Goal: Task Accomplishment & Management: Use online tool/utility

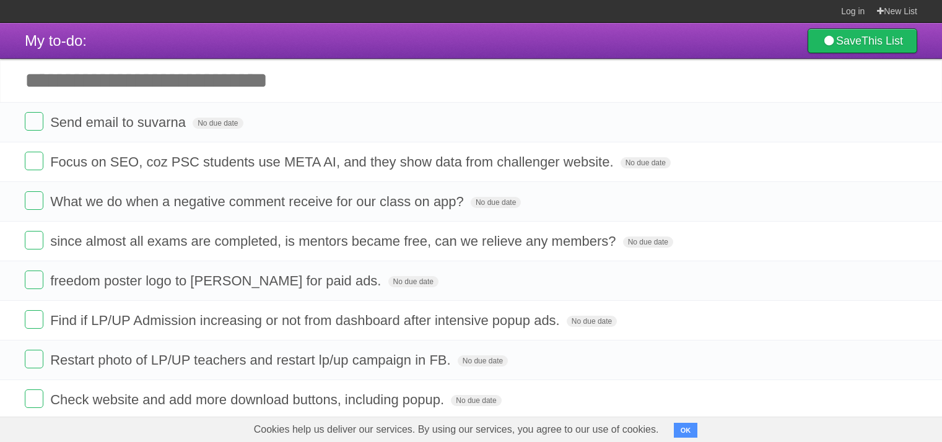
click at [38, 125] on label at bounding box center [34, 121] width 19 height 19
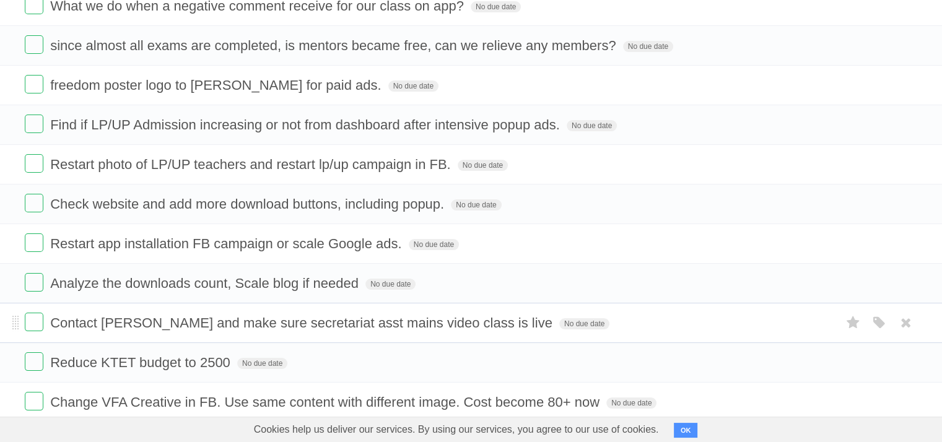
scroll to position [157, 0]
click at [27, 318] on label at bounding box center [34, 321] width 19 height 19
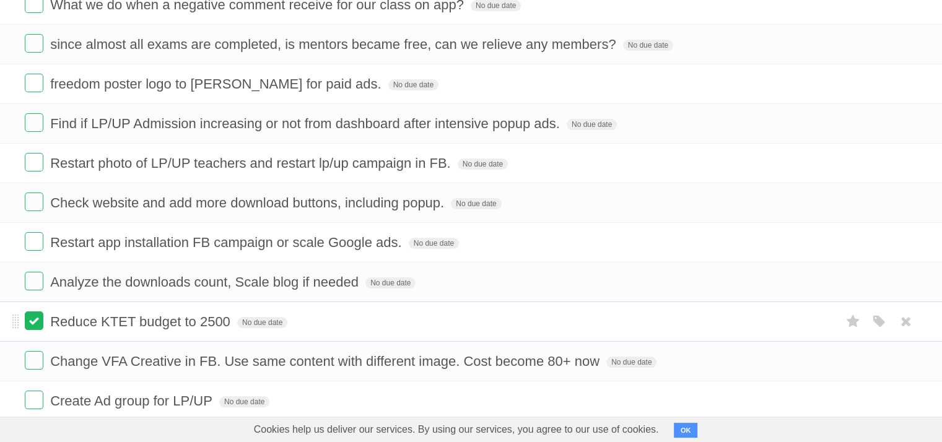
click at [42, 360] on label at bounding box center [34, 360] width 19 height 19
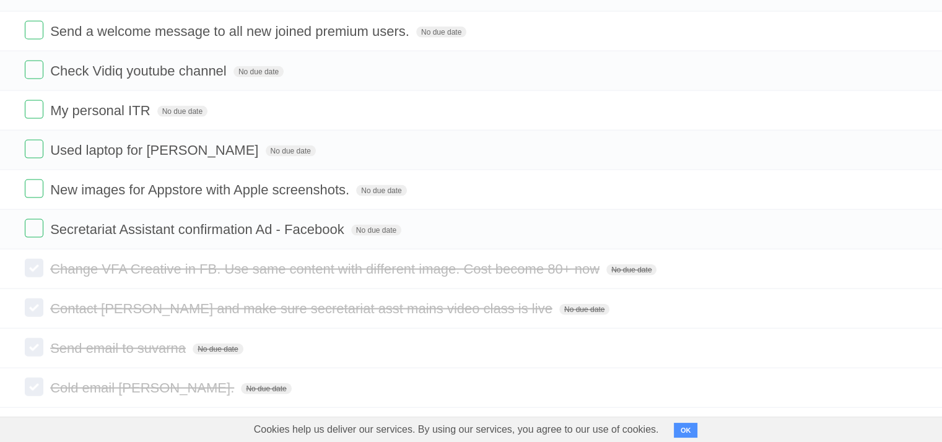
scroll to position [2860, 0]
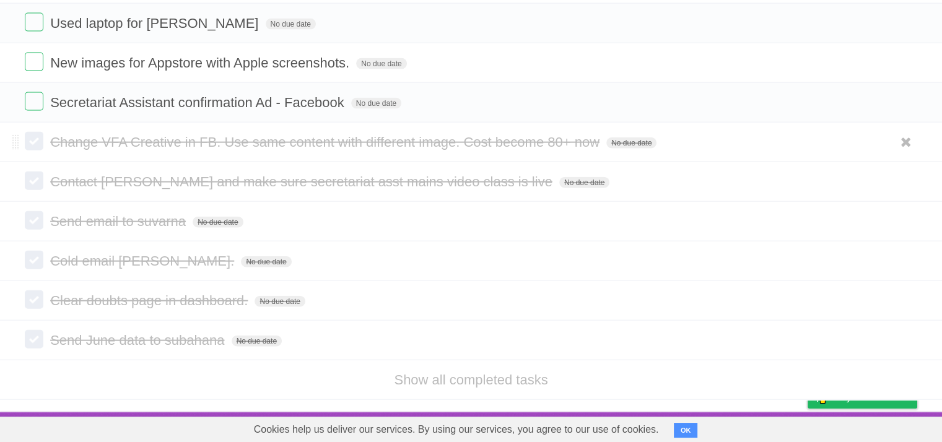
click at [35, 141] on label at bounding box center [34, 141] width 19 height 19
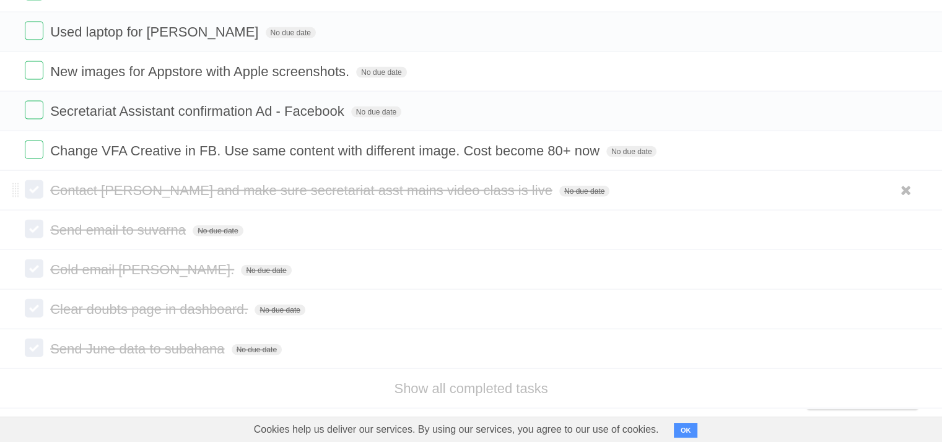
scroll to position [2808, 0]
drag, startPoint x: 758, startPoint y: 203, endPoint x: 724, endPoint y: 115, distance: 95.2
click at [540, 160] on form "Change VFA Creative in FB. Use same content with different image. Cost become 8…" at bounding box center [471, 150] width 893 height 20
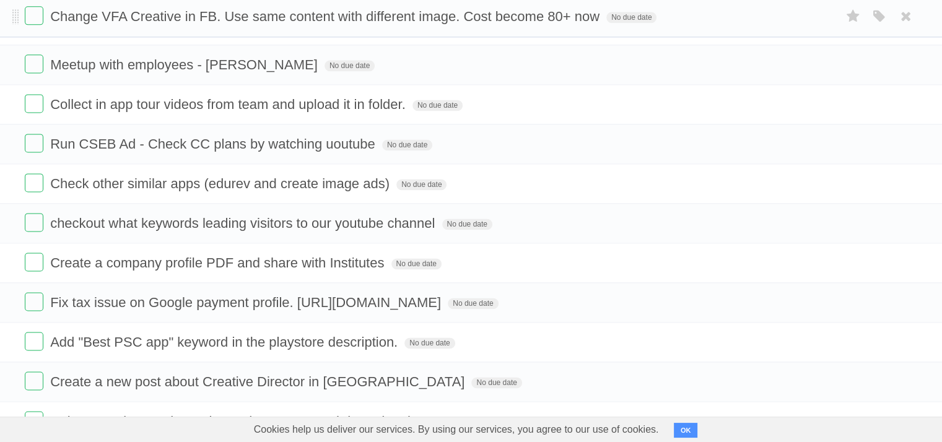
scroll to position [1666, 0]
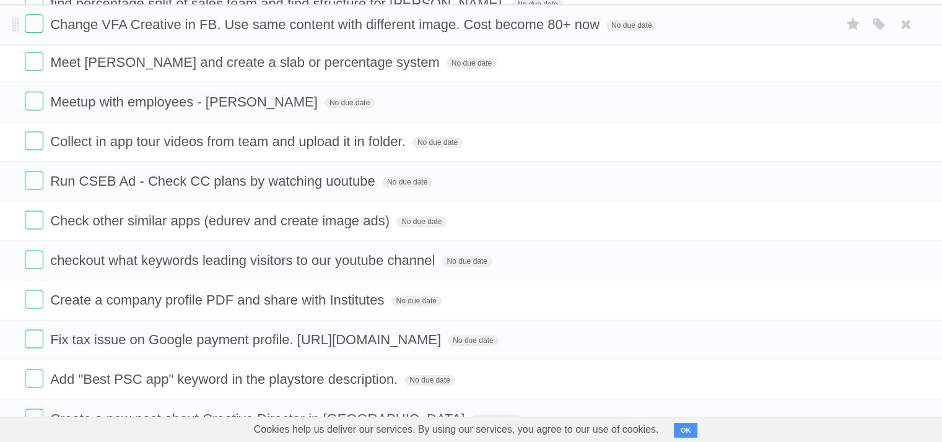
drag, startPoint x: 15, startPoint y: 194, endPoint x: 17, endPoint y: 11, distance: 183.4
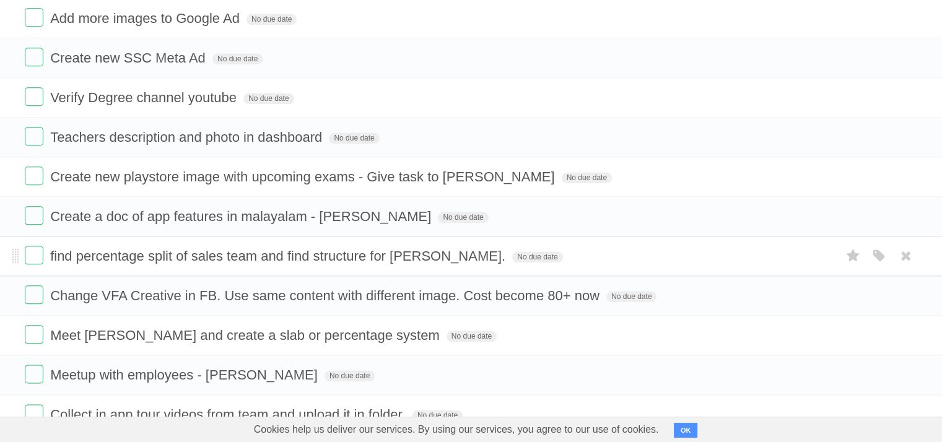
scroll to position [1410, 0]
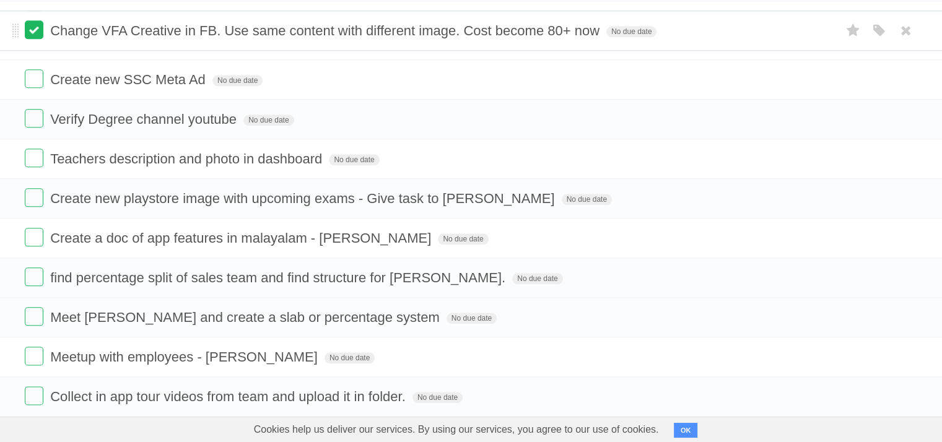
drag, startPoint x: 14, startPoint y: 291, endPoint x: 35, endPoint y: 31, distance: 260.4
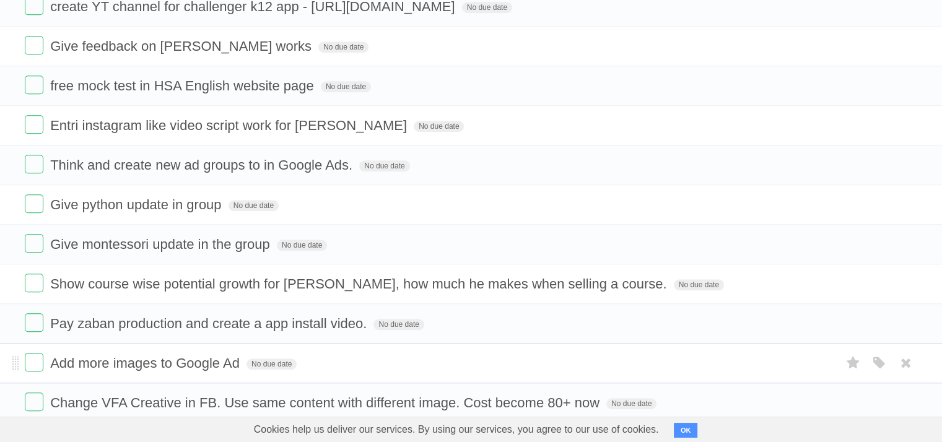
scroll to position [1067, 0]
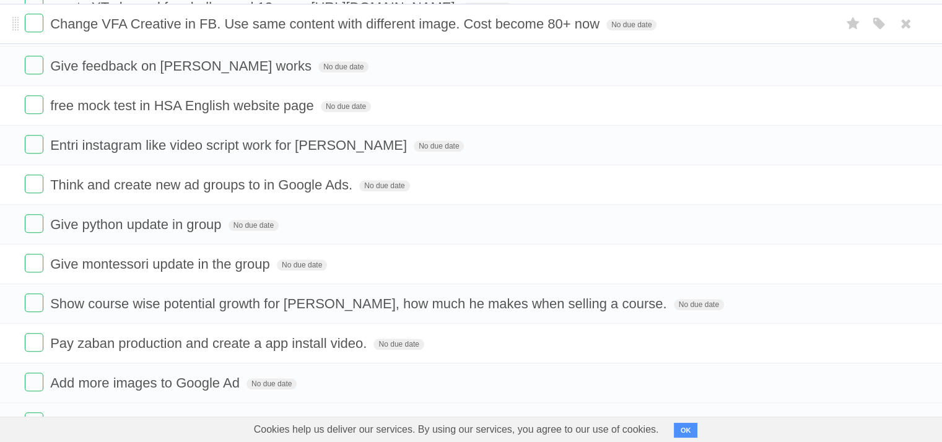
drag, startPoint x: 15, startPoint y: 393, endPoint x: 0, endPoint y: 20, distance: 373.3
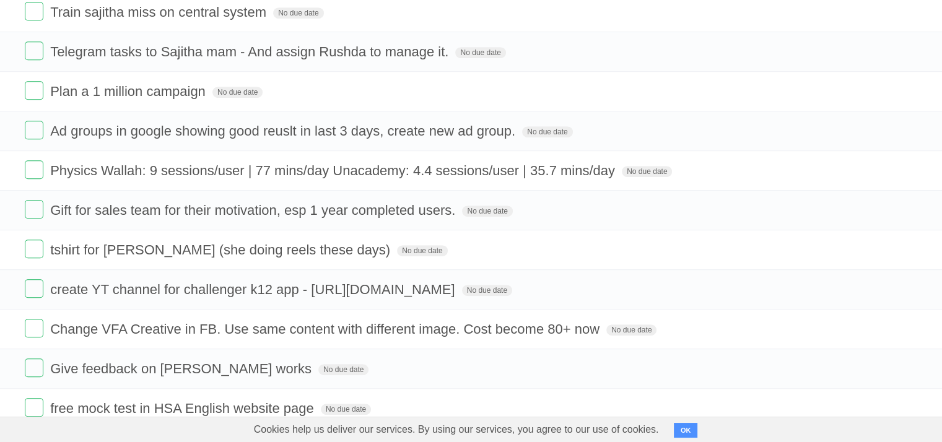
scroll to position [770, 0]
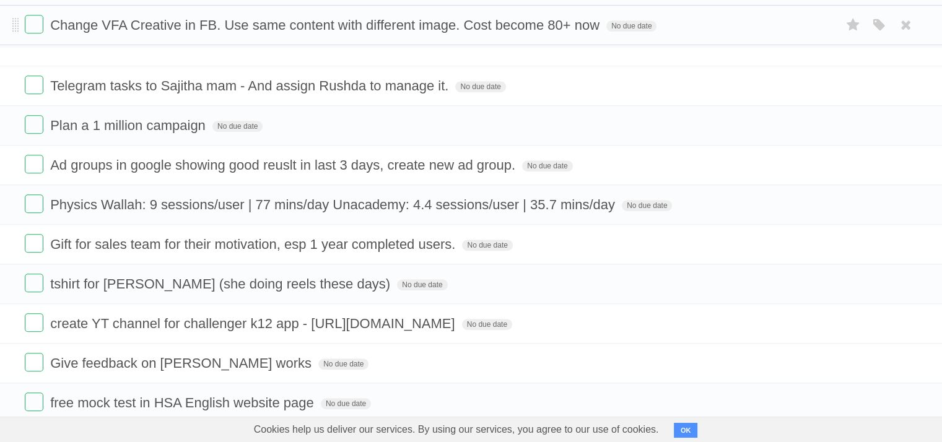
drag, startPoint x: 14, startPoint y: 340, endPoint x: 1, endPoint y: 26, distance: 314.4
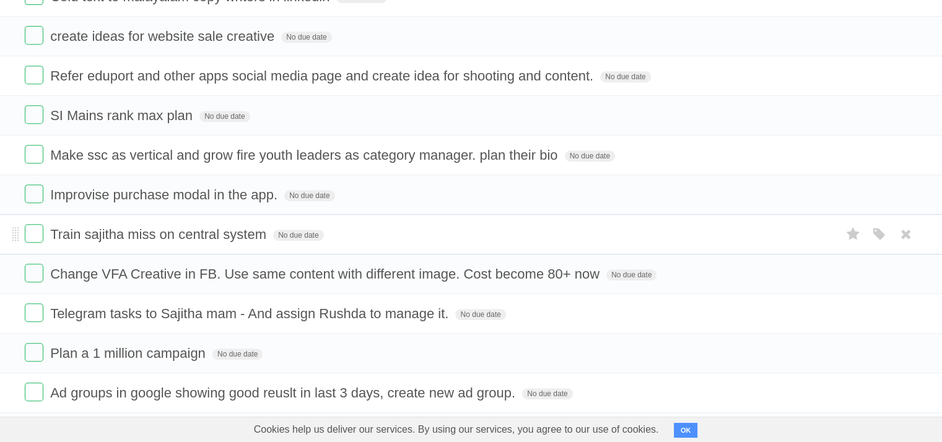
scroll to position [549, 0]
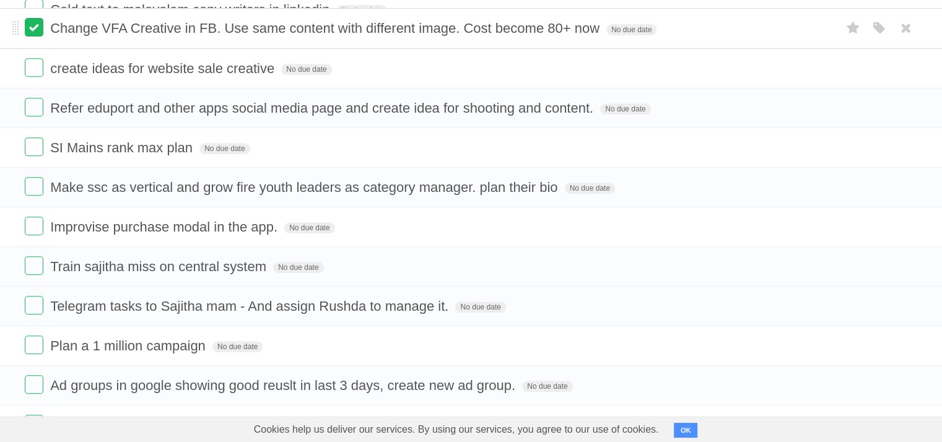
drag, startPoint x: 17, startPoint y: 287, endPoint x: 30, endPoint y: 31, distance: 256.2
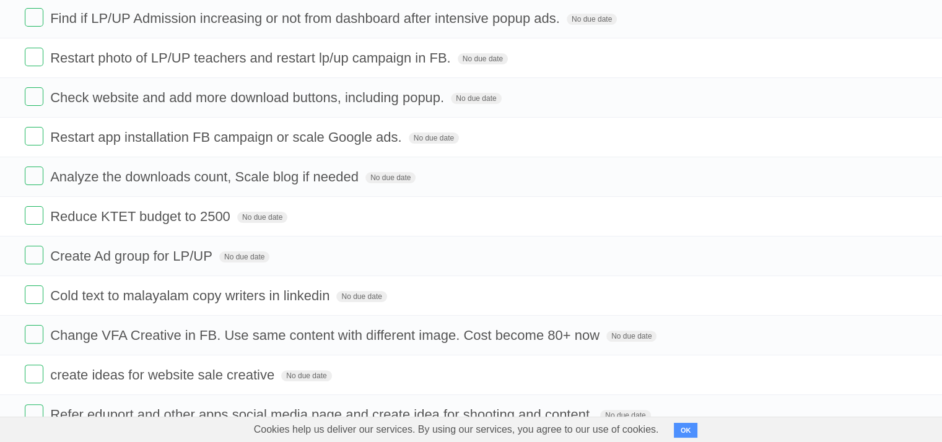
scroll to position [262, 0]
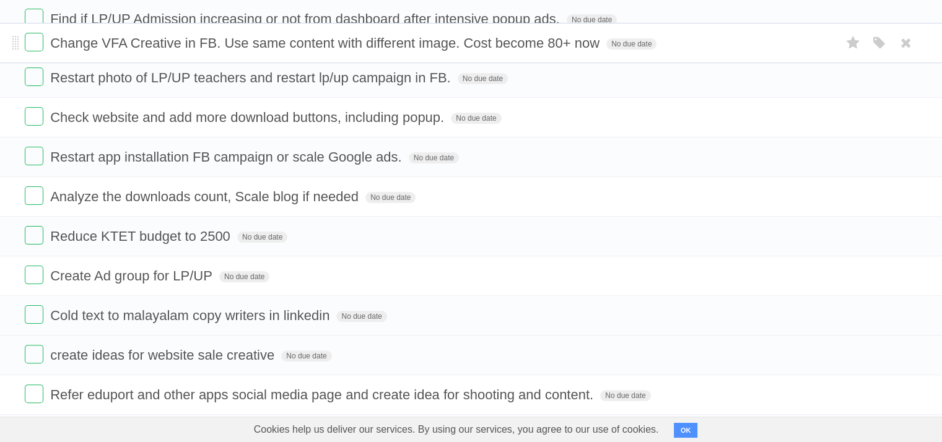
drag, startPoint x: 15, startPoint y: 335, endPoint x: 22, endPoint y: 43, distance: 291.9
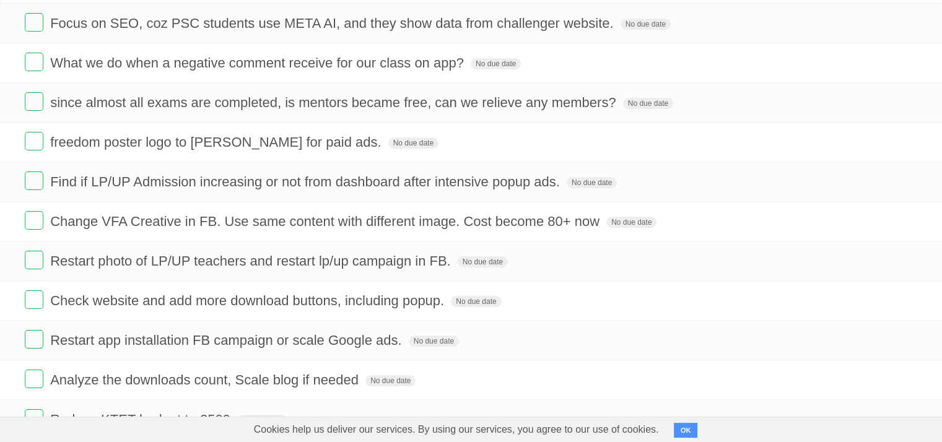
scroll to position [0, 0]
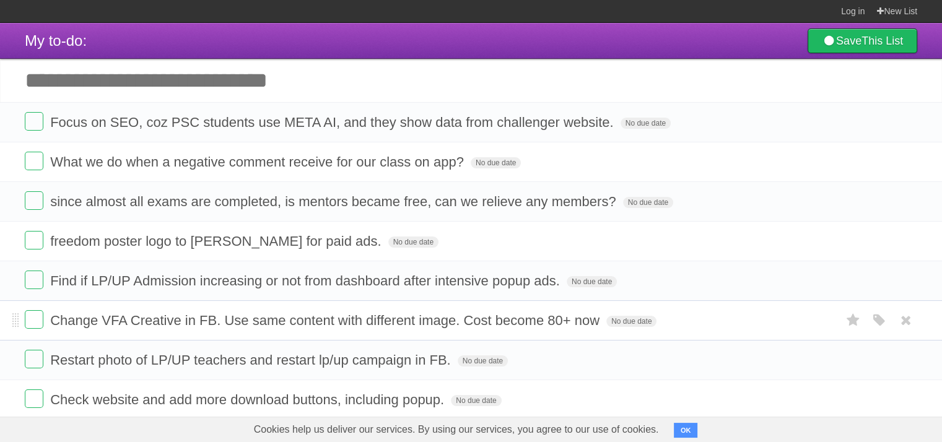
click at [19, 320] on li "Change VFA Creative in FB. Use same content with different image. Cost become 8…" at bounding box center [471, 321] width 942 height 40
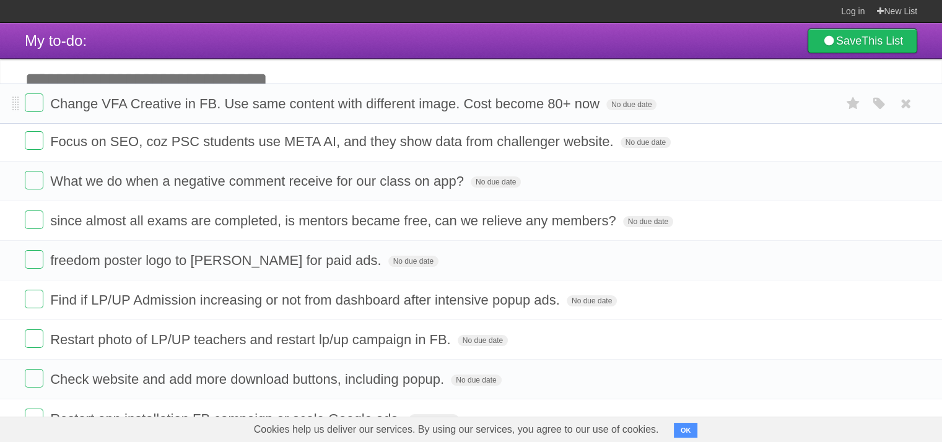
drag, startPoint x: 16, startPoint y: 321, endPoint x: 19, endPoint y: 104, distance: 216.9
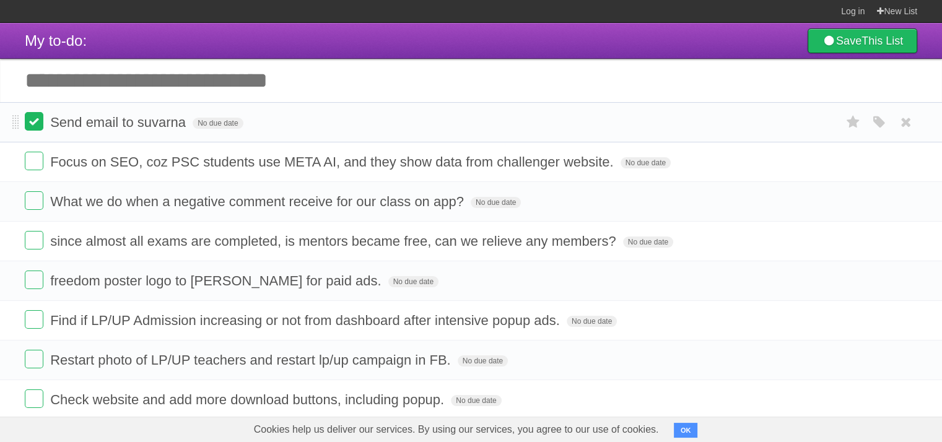
click at [32, 125] on label at bounding box center [34, 121] width 19 height 19
